Goal: Find contact information: Find contact information

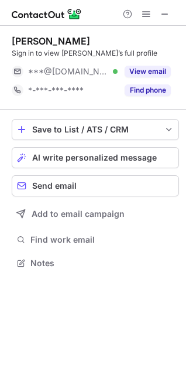
scroll to position [6, 5]
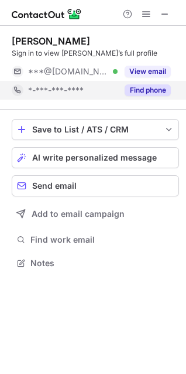
click at [141, 87] on button "Find phone" at bounding box center [148, 90] width 46 height 12
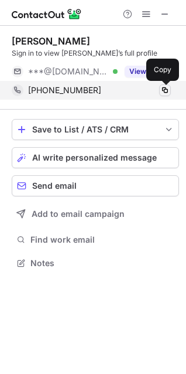
click at [165, 90] on span at bounding box center [165, 90] width 9 height 9
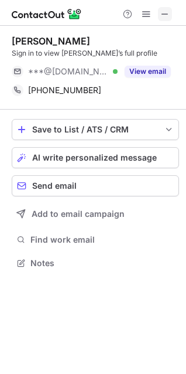
click at [164, 12] on span at bounding box center [165, 13] width 9 height 9
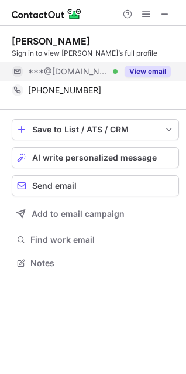
click at [150, 66] on button "View email" at bounding box center [148, 72] width 46 height 12
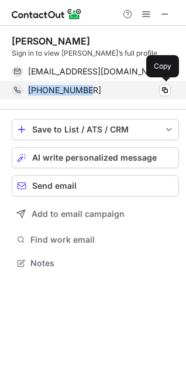
drag, startPoint x: 94, startPoint y: 93, endPoint x: 30, endPoint y: 91, distance: 63.3
click at [30, 91] on div "+19176235509" at bounding box center [99, 90] width 143 height 11
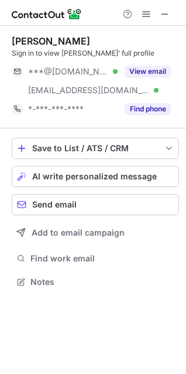
scroll to position [274, 186]
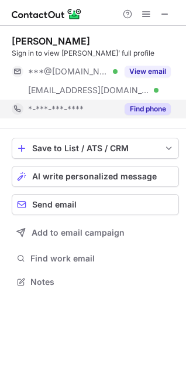
click at [154, 109] on button "Find phone" at bounding box center [148, 109] width 46 height 12
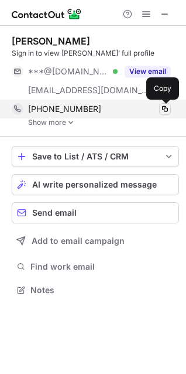
click at [168, 107] on span at bounding box center [165, 108] width 9 height 9
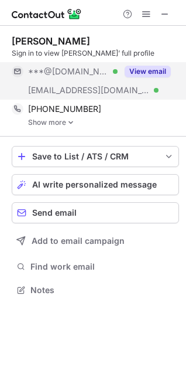
click at [144, 69] on button "View email" at bounding box center [148, 72] width 46 height 12
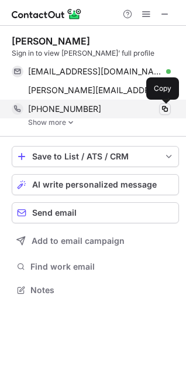
click at [164, 109] on span at bounding box center [165, 108] width 9 height 9
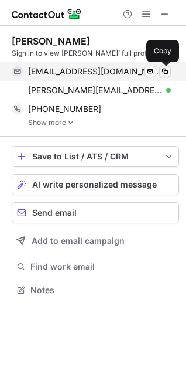
click at [165, 71] on span at bounding box center [165, 71] width 9 height 9
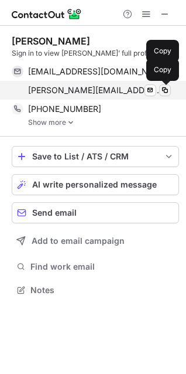
click at [166, 89] on span at bounding box center [165, 90] width 9 height 9
